Goal: Task Accomplishment & Management: Complete application form

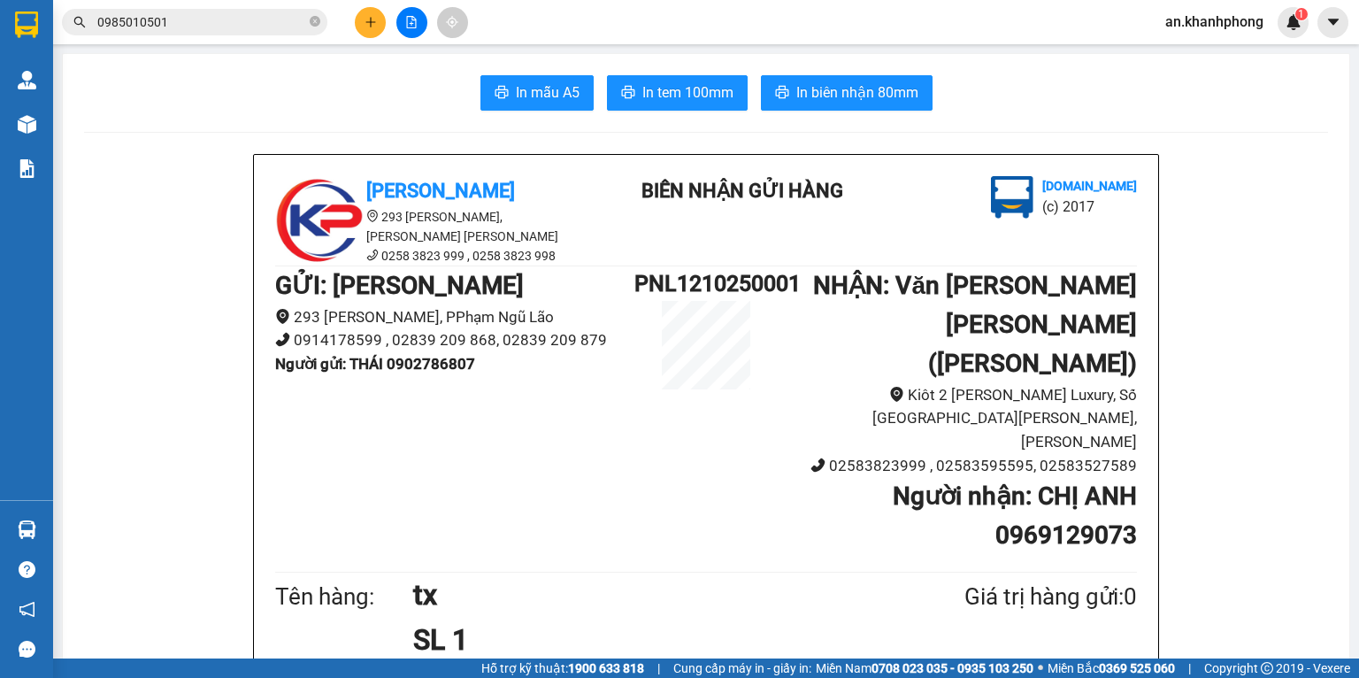
click at [371, 27] on icon "plus" at bounding box center [370, 22] width 1 height 10
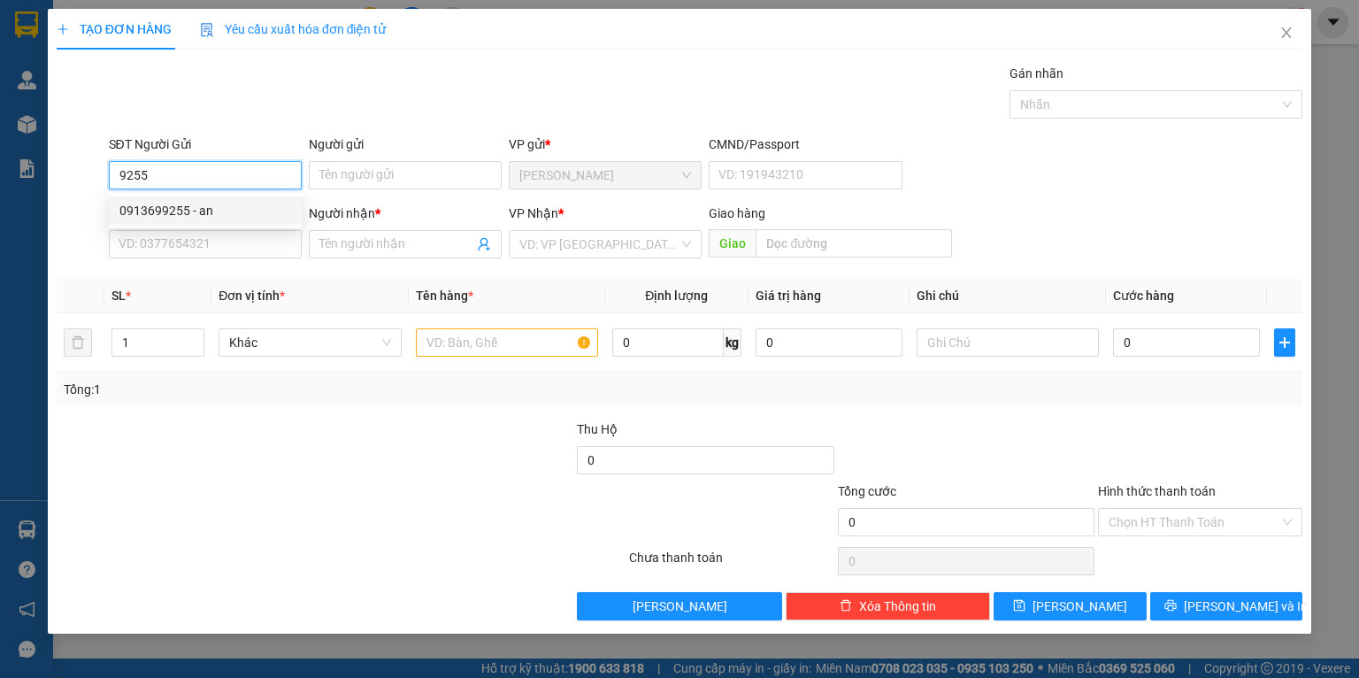
click at [205, 212] on div "0913699255 - an" at bounding box center [205, 210] width 172 height 19
type input "0913699255"
type input "an"
type input "0913699255"
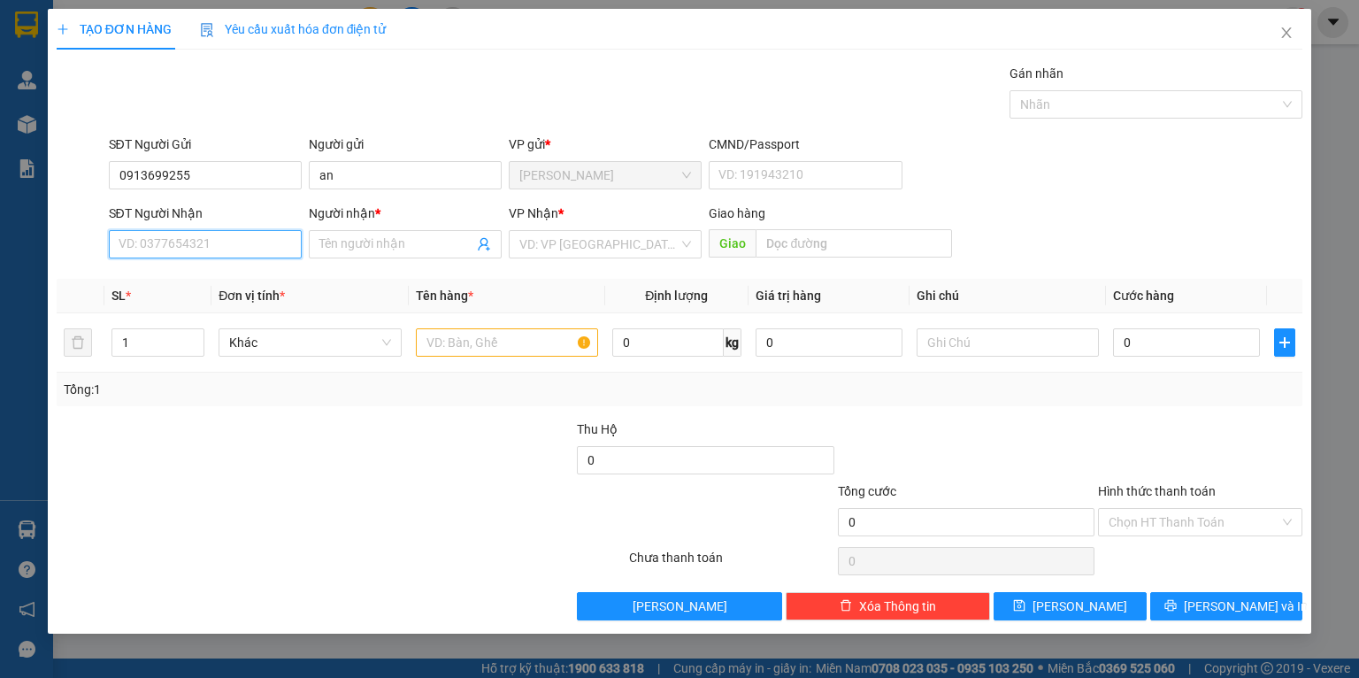
click at [218, 238] on input "SĐT Người Nhận" at bounding box center [205, 244] width 193 height 28
click at [234, 308] on div "0983013444 - NHÀN" at bounding box center [205, 307] width 172 height 19
type input "0983013444"
type input "NHÀN"
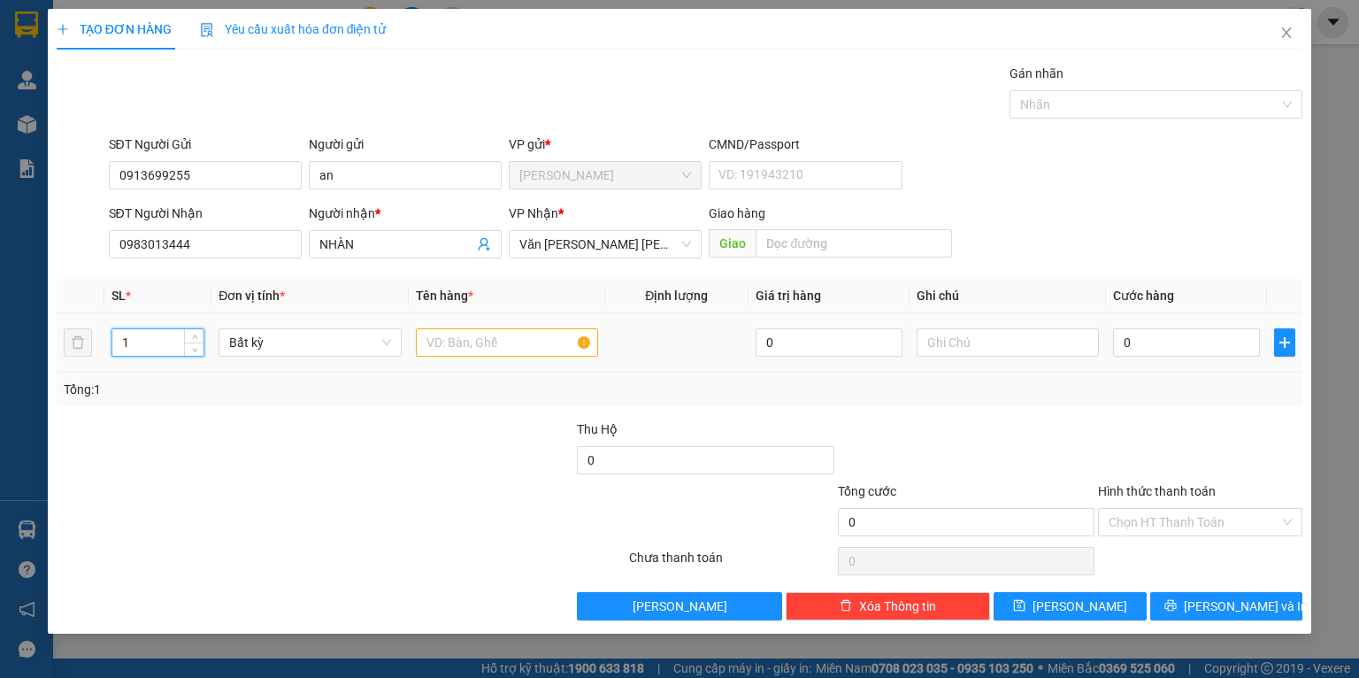
click at [168, 334] on input "1" at bounding box center [157, 342] width 91 height 27
type input "3"
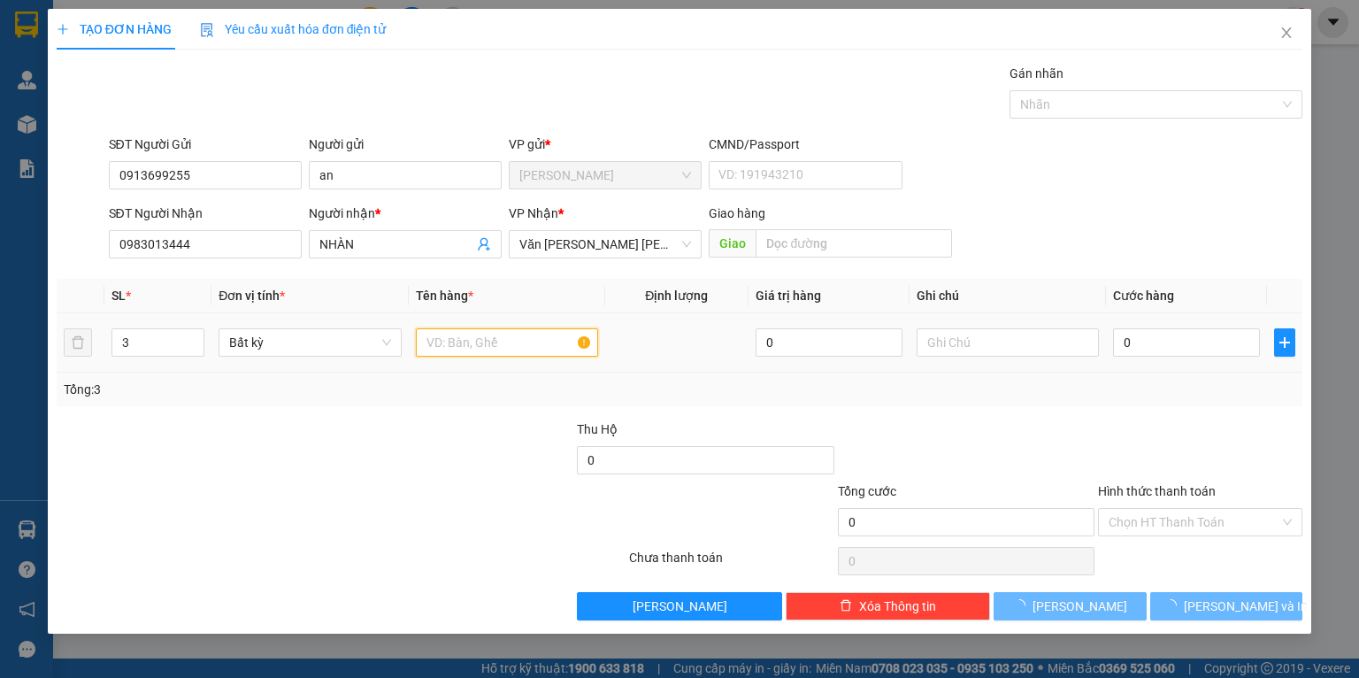
click at [502, 347] on input "text" at bounding box center [507, 342] width 182 height 28
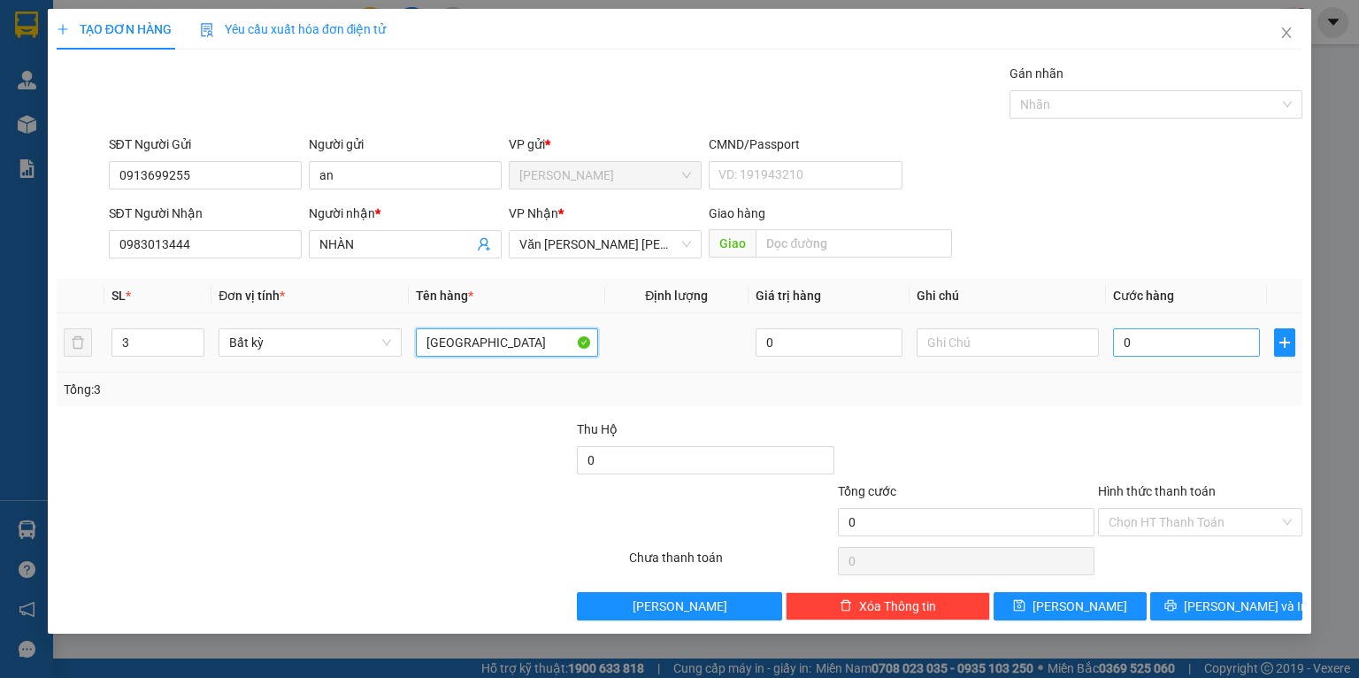
type input "[GEOGRAPHIC_DATA]"
click at [1177, 353] on input "0" at bounding box center [1186, 342] width 147 height 28
type input "1"
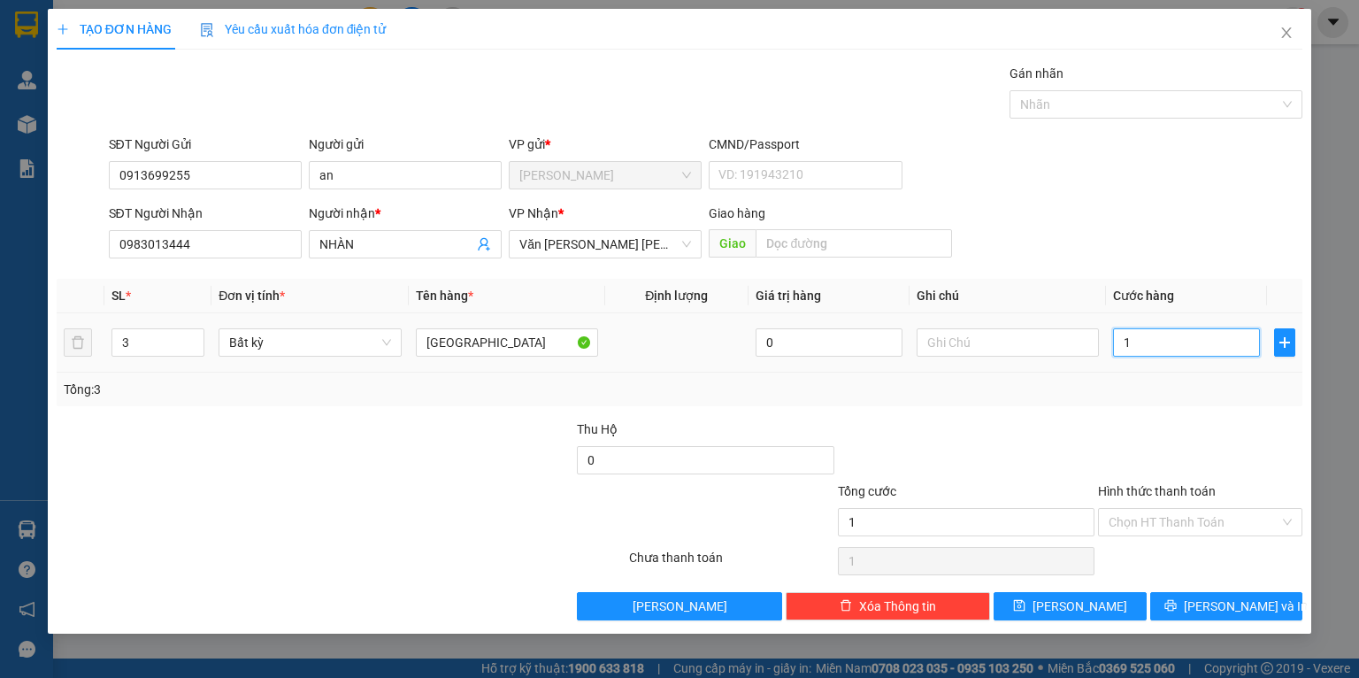
type input "18"
type input "180"
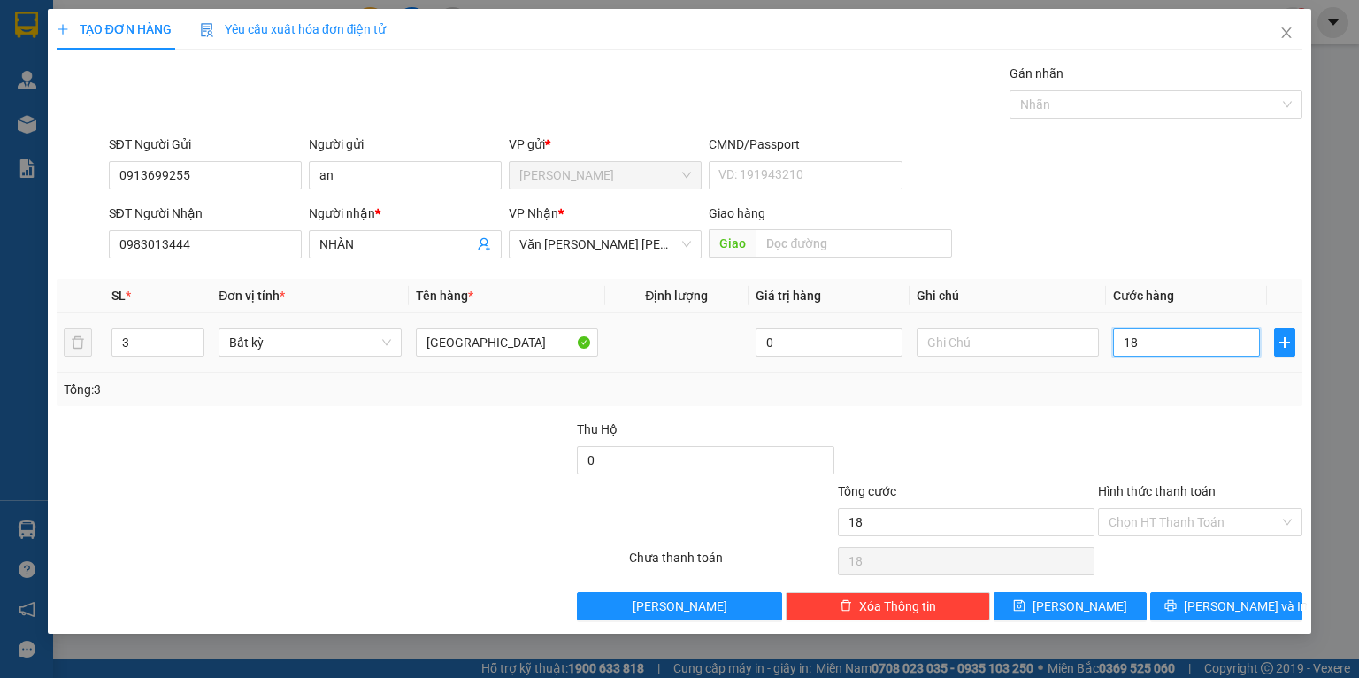
type input "180"
click at [1230, 517] on input "Hình thức thanh toán" at bounding box center [1193, 522] width 171 height 27
type input "180.000"
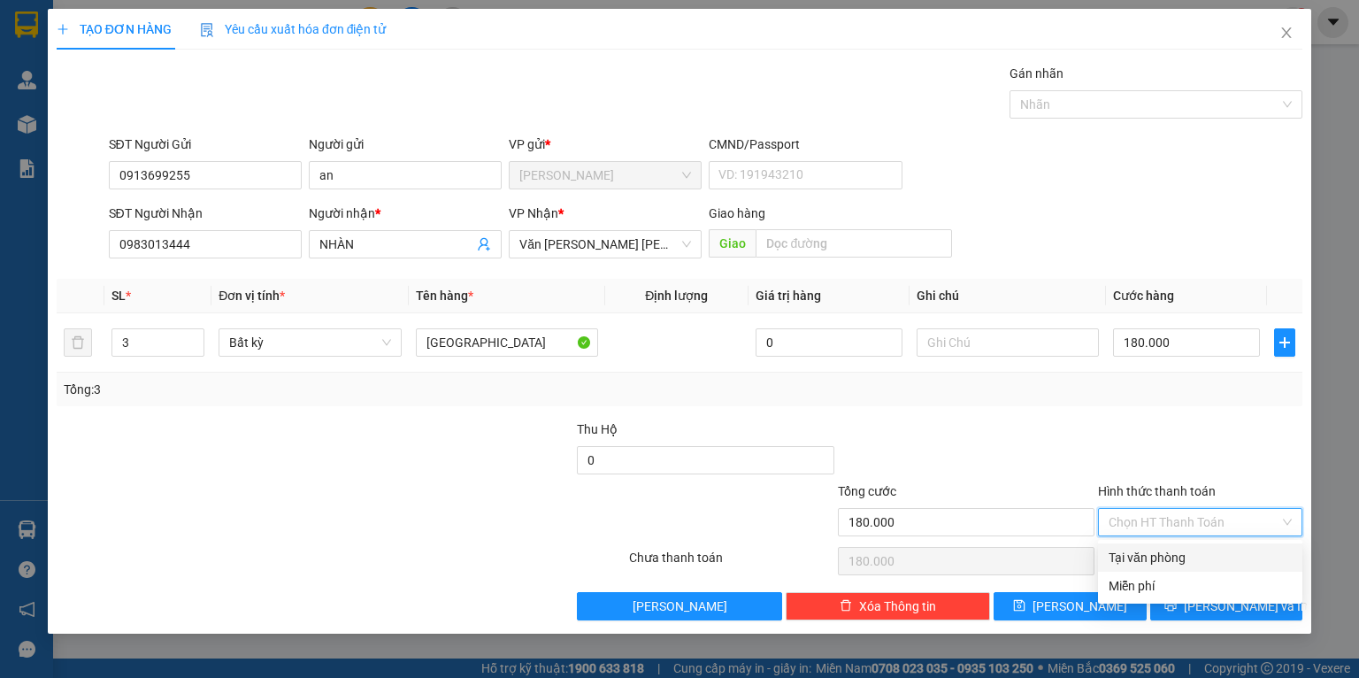
click at [1161, 562] on div "Tại văn phòng" at bounding box center [1199, 557] width 183 height 19
type input "0"
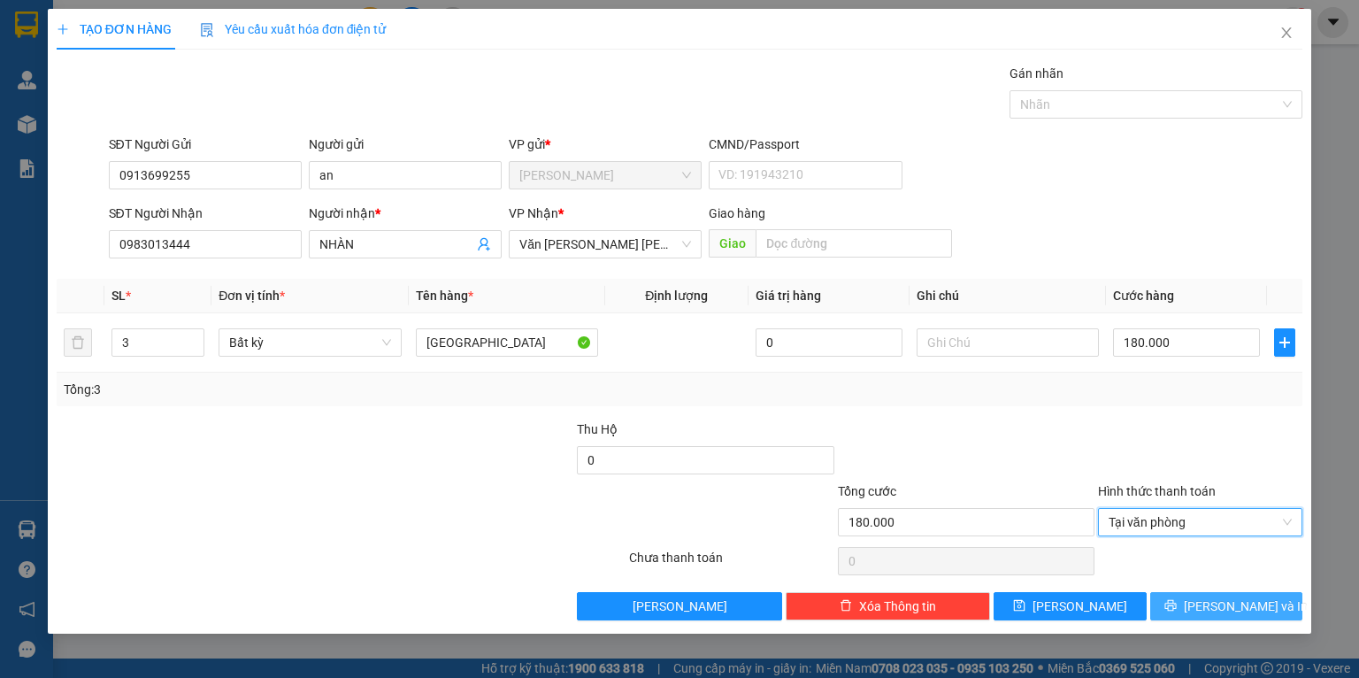
click at [1206, 600] on button "[PERSON_NAME] và In" at bounding box center [1226, 606] width 153 height 28
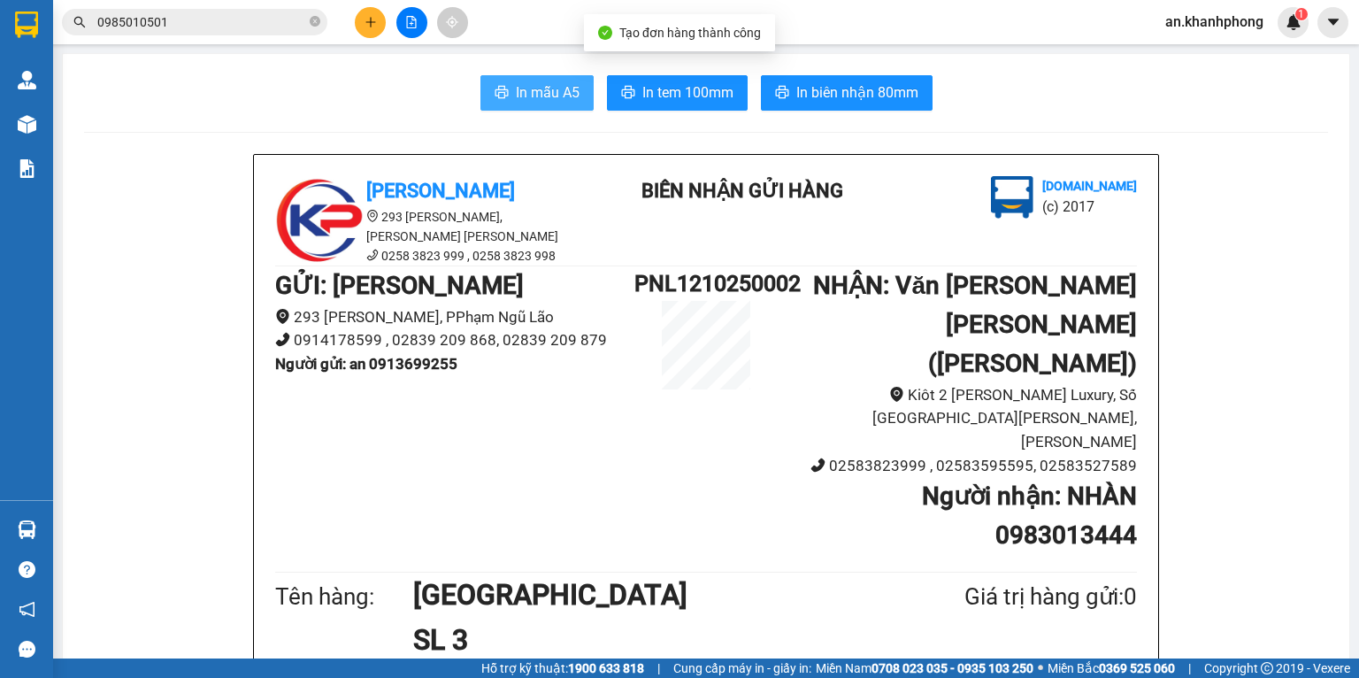
click at [533, 95] on span "In mẫu A5" at bounding box center [548, 92] width 64 height 22
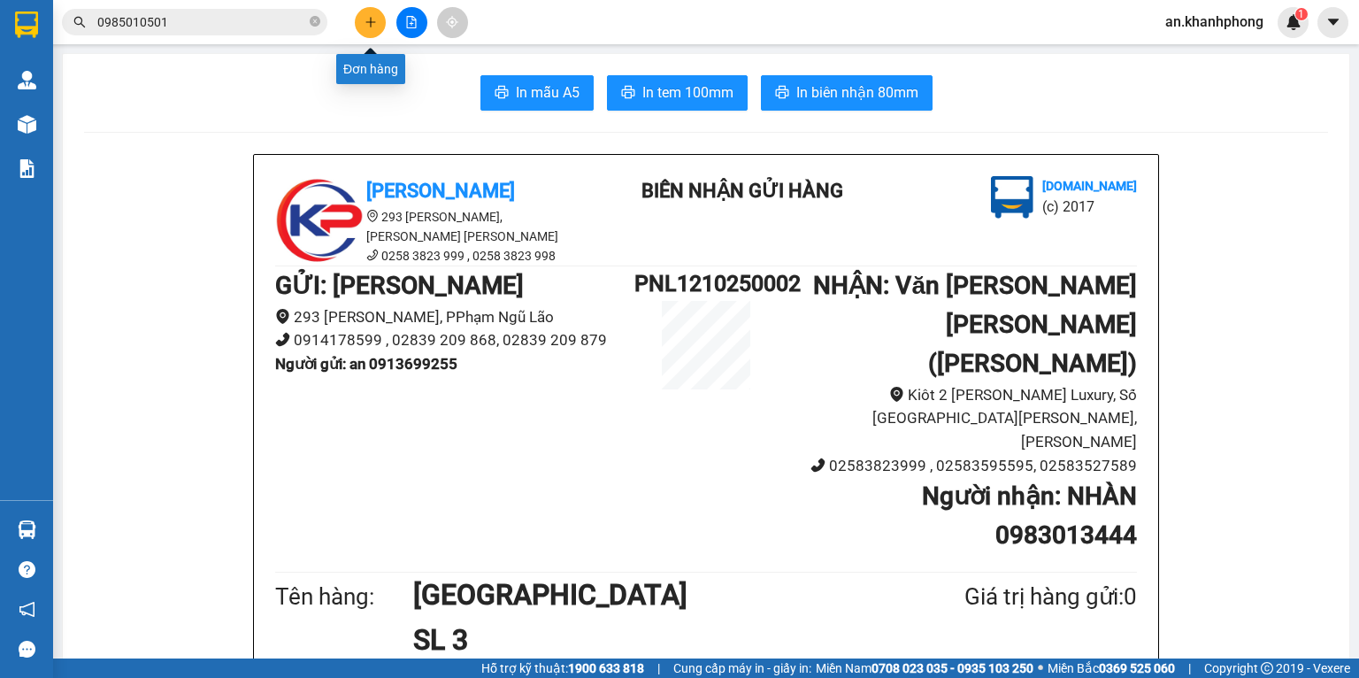
click at [364, 26] on icon "plus" at bounding box center [370, 22] width 12 height 12
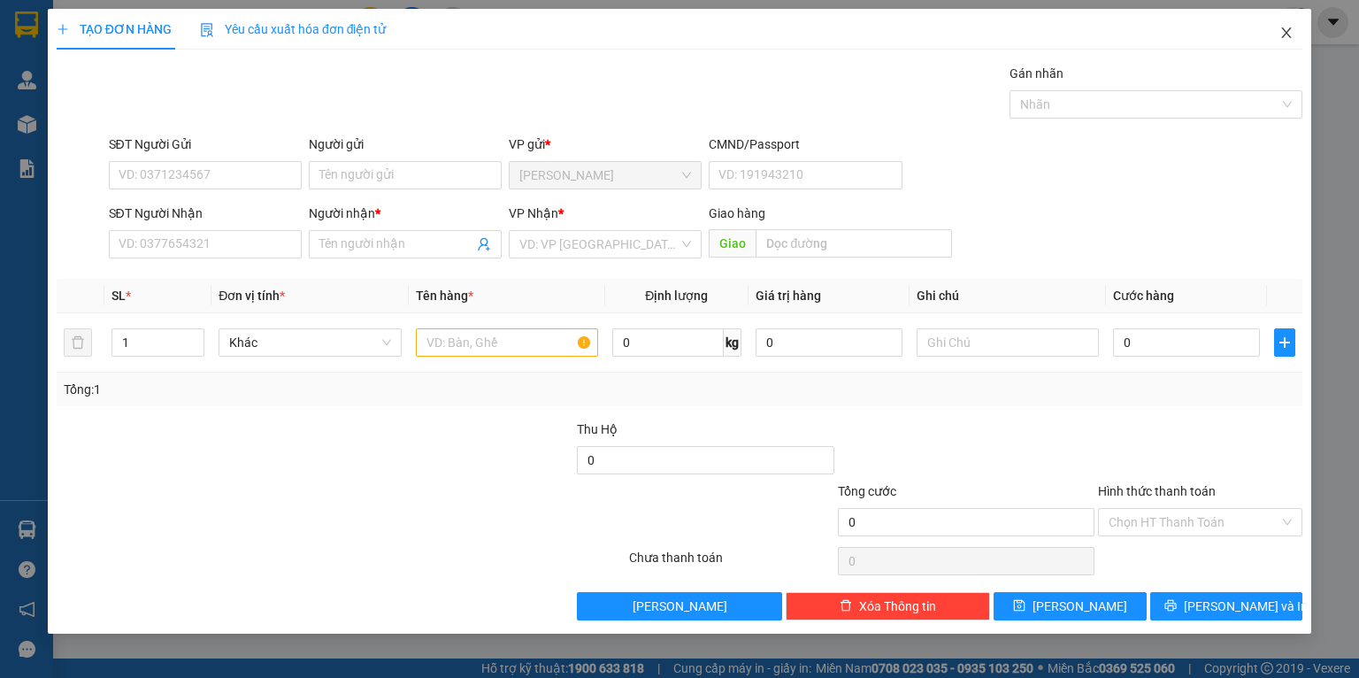
click at [1284, 33] on icon "close" at bounding box center [1286, 33] width 14 height 14
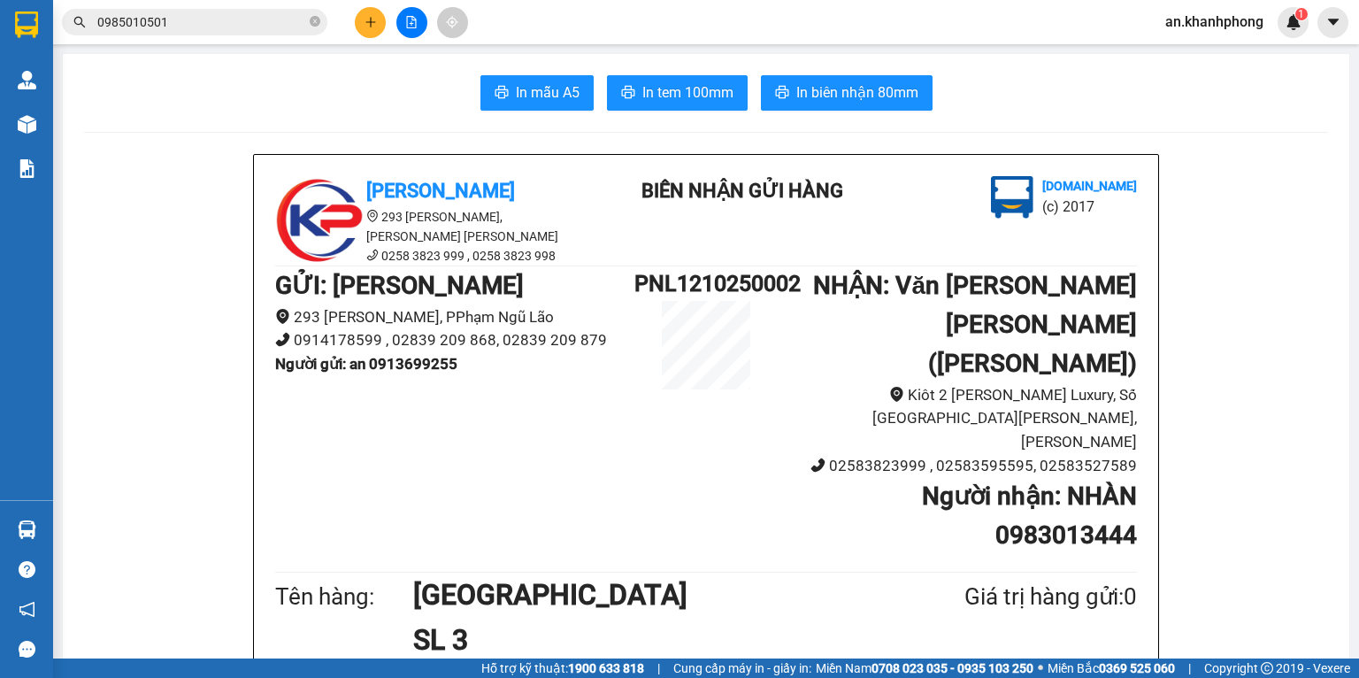
click at [218, 16] on input "0985010501" at bounding box center [201, 21] width 209 height 19
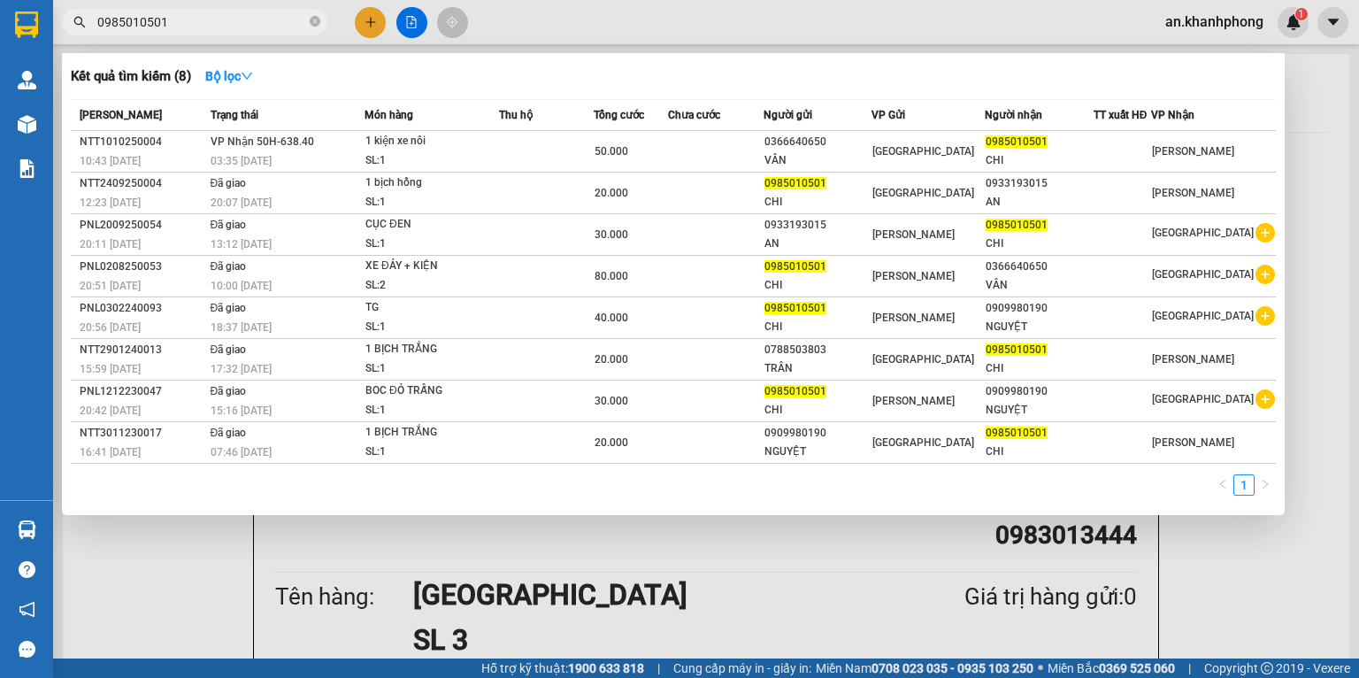
click at [218, 16] on input "0985010501" at bounding box center [201, 21] width 209 height 19
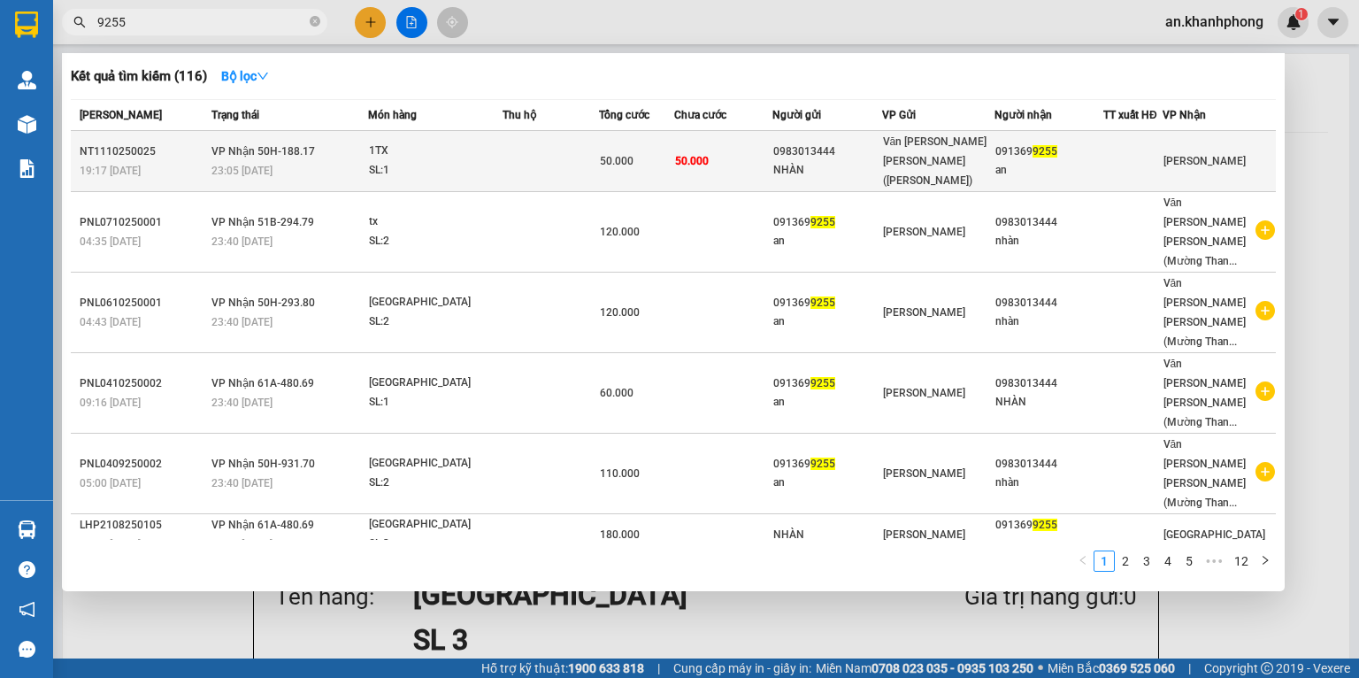
type input "9255"
click at [492, 161] on div "SL: 1" at bounding box center [435, 170] width 133 height 19
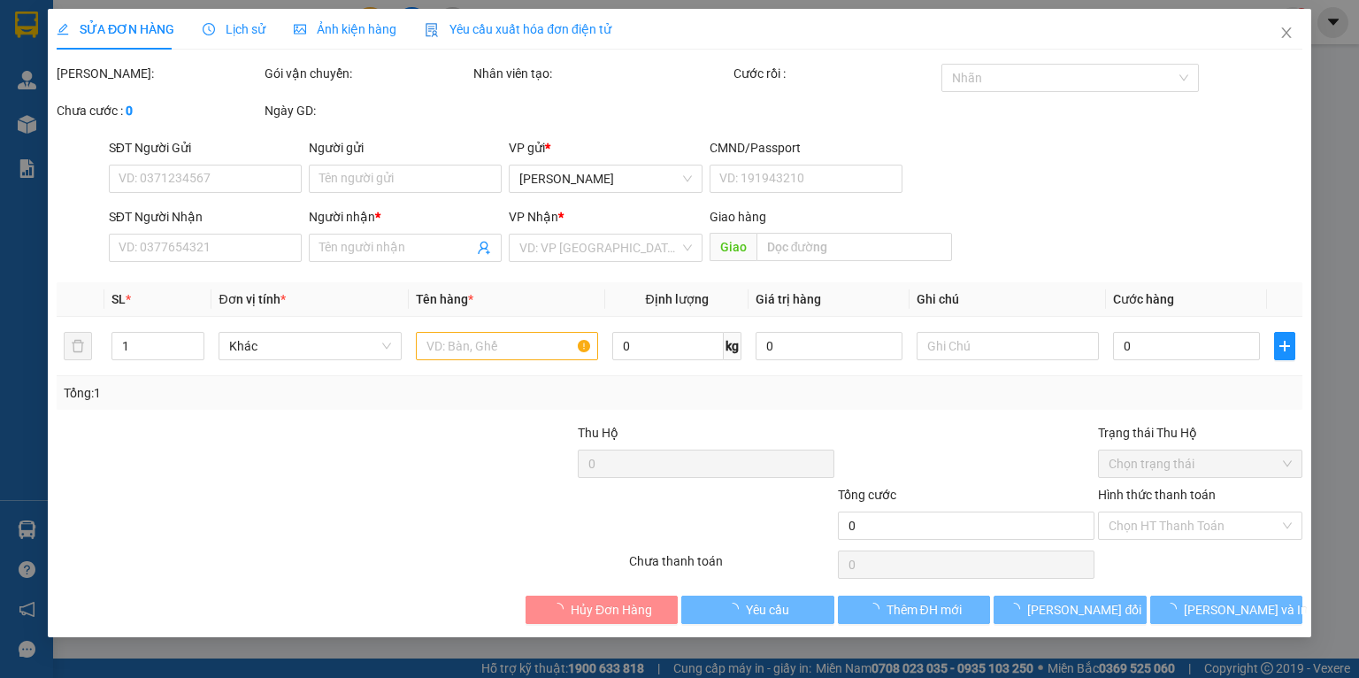
type input "0983013444"
type input "NHÀN"
type input "0913699255"
type input "an"
type input "50.000"
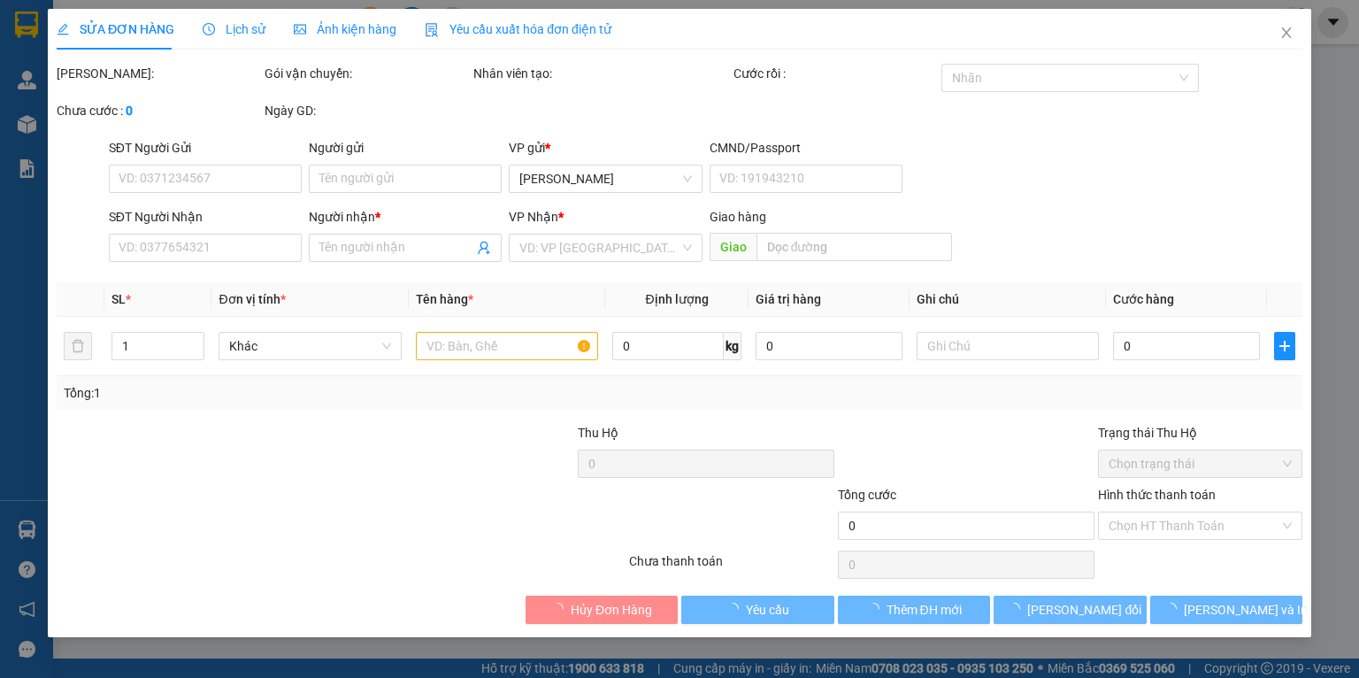
type input "50.000"
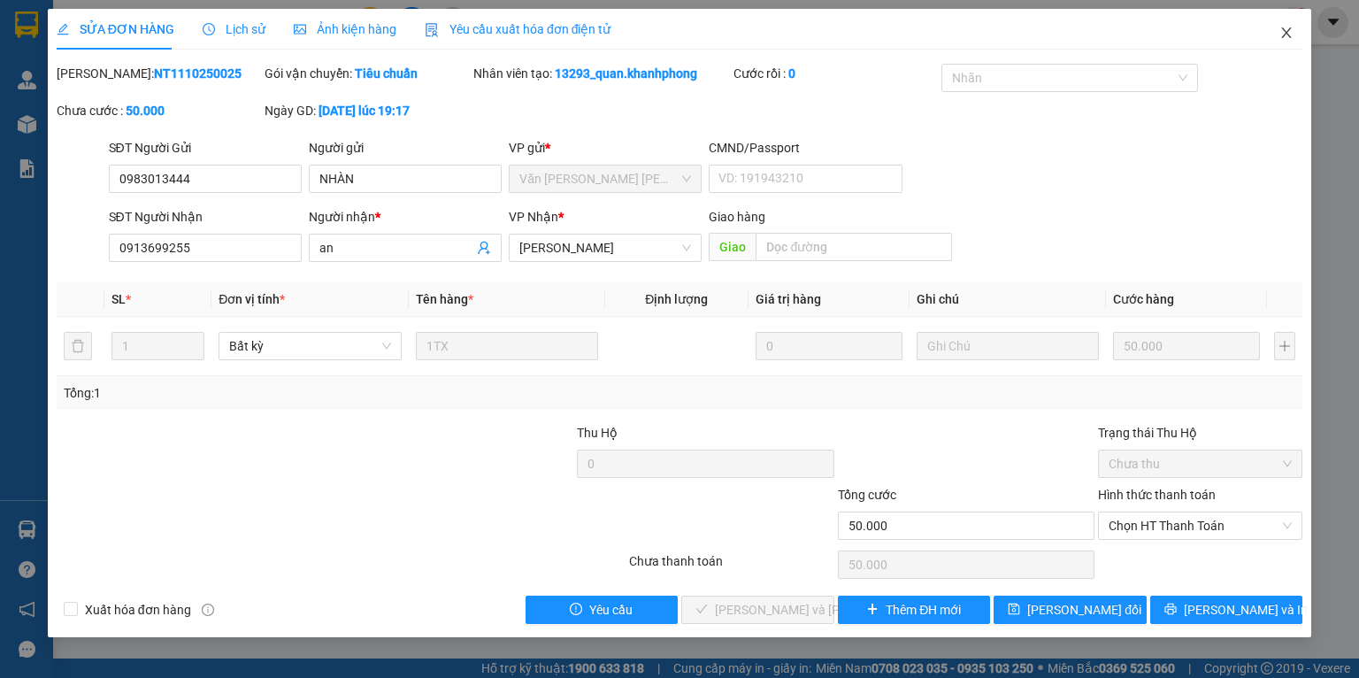
click at [1292, 35] on icon "close" at bounding box center [1286, 33] width 14 height 14
